Goal: Transaction & Acquisition: Purchase product/service

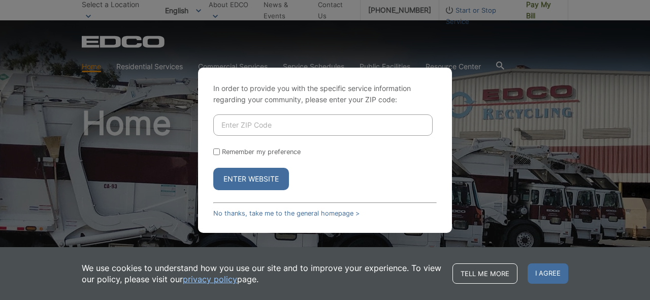
click at [300, 122] on input "Enter ZIP Code" at bounding box center [322, 124] width 219 height 21
type input "91941"
click at [217, 153] on input "Remember my preference" at bounding box center [216, 151] width 7 height 7
checkbox input "true"
click at [250, 176] on button "Enter Website" at bounding box center [251, 179] width 76 height 22
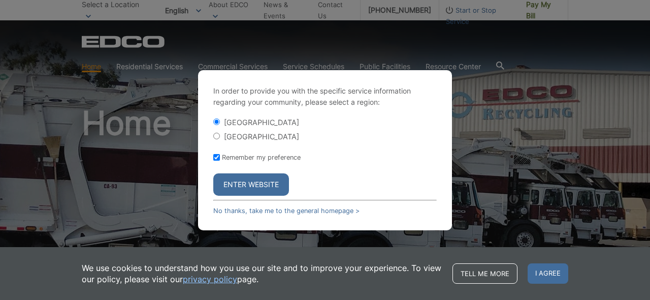
click at [217, 136] on input "[GEOGRAPHIC_DATA]" at bounding box center [216, 136] width 7 height 7
radio input "true"
click at [263, 180] on button "Enter Website" at bounding box center [251, 184] width 76 height 22
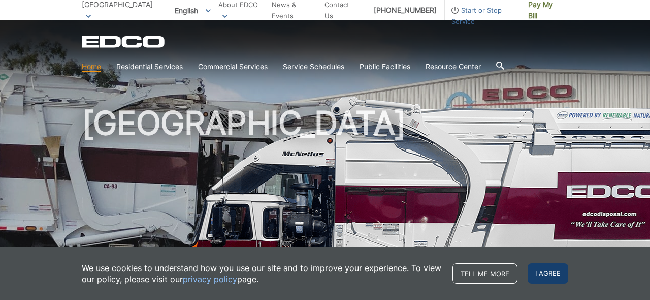
click at [554, 270] on span "I agree" at bounding box center [548, 273] width 41 height 20
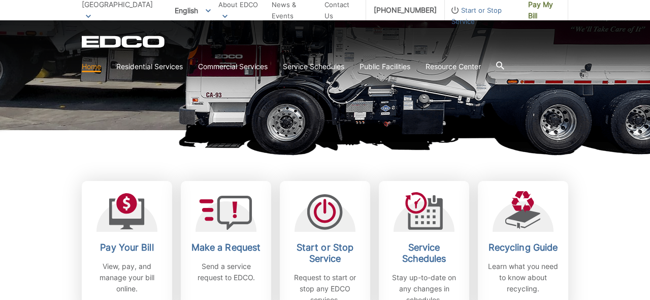
scroll to position [196, 0]
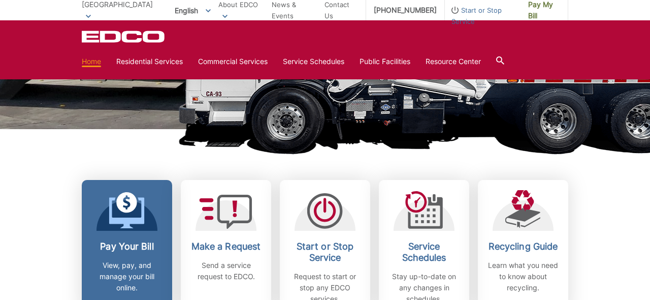
click at [132, 246] on h2 "Pay Your Bill" at bounding box center [126, 246] width 75 height 11
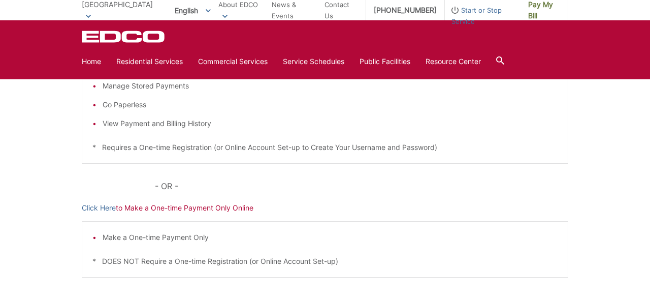
scroll to position [244, 0]
click at [96, 207] on link "Click Here" at bounding box center [99, 207] width 34 height 11
